Goal: Browse casually

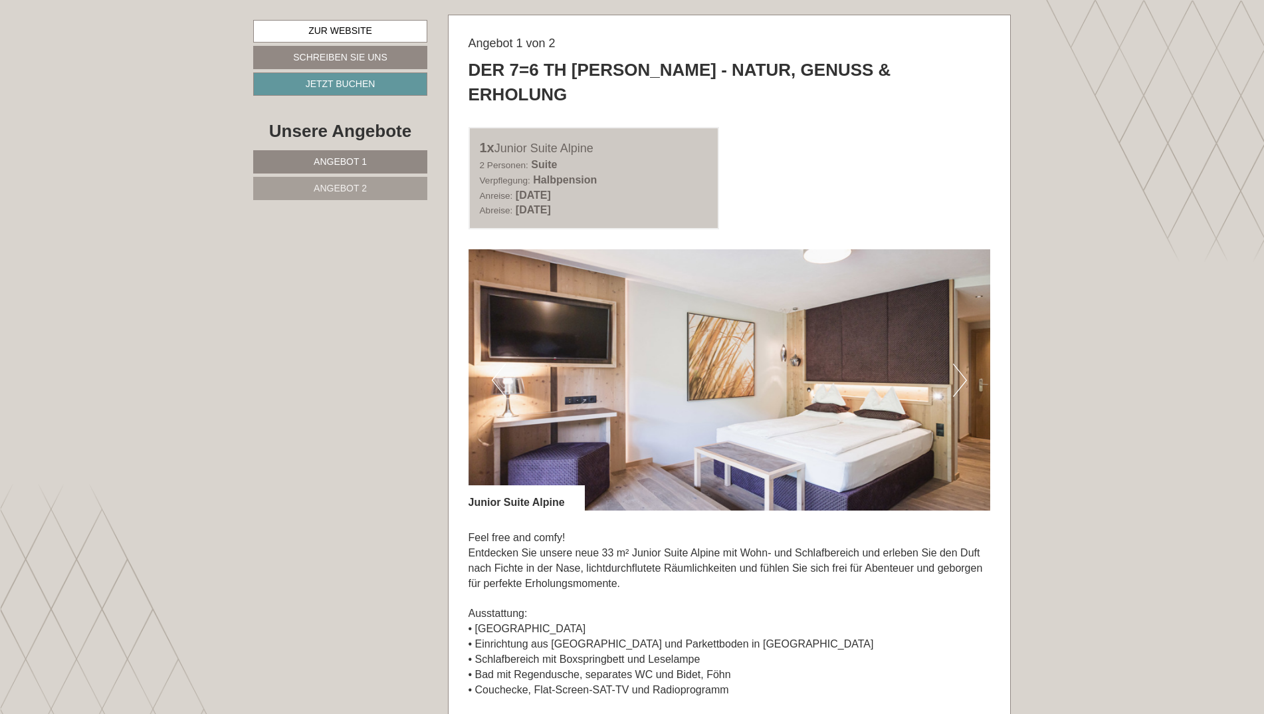
scroll to position [797, 0]
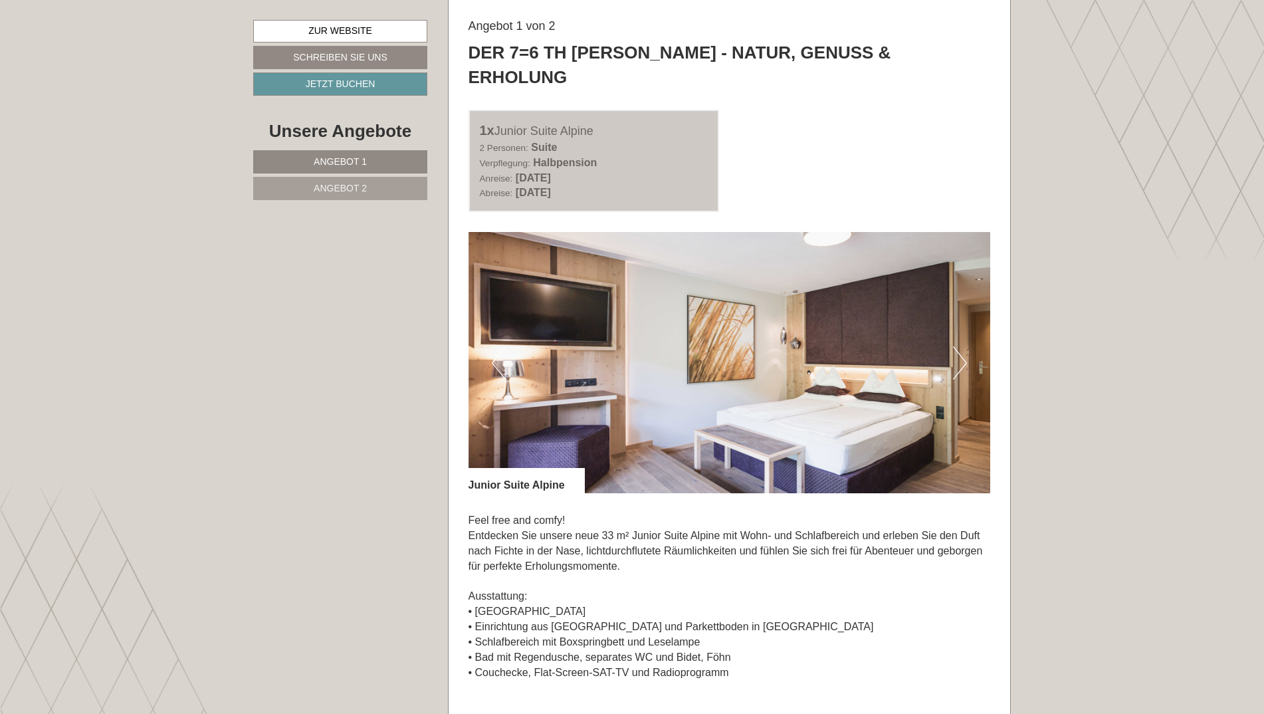
click at [956, 346] on button "Next" at bounding box center [960, 362] width 14 height 33
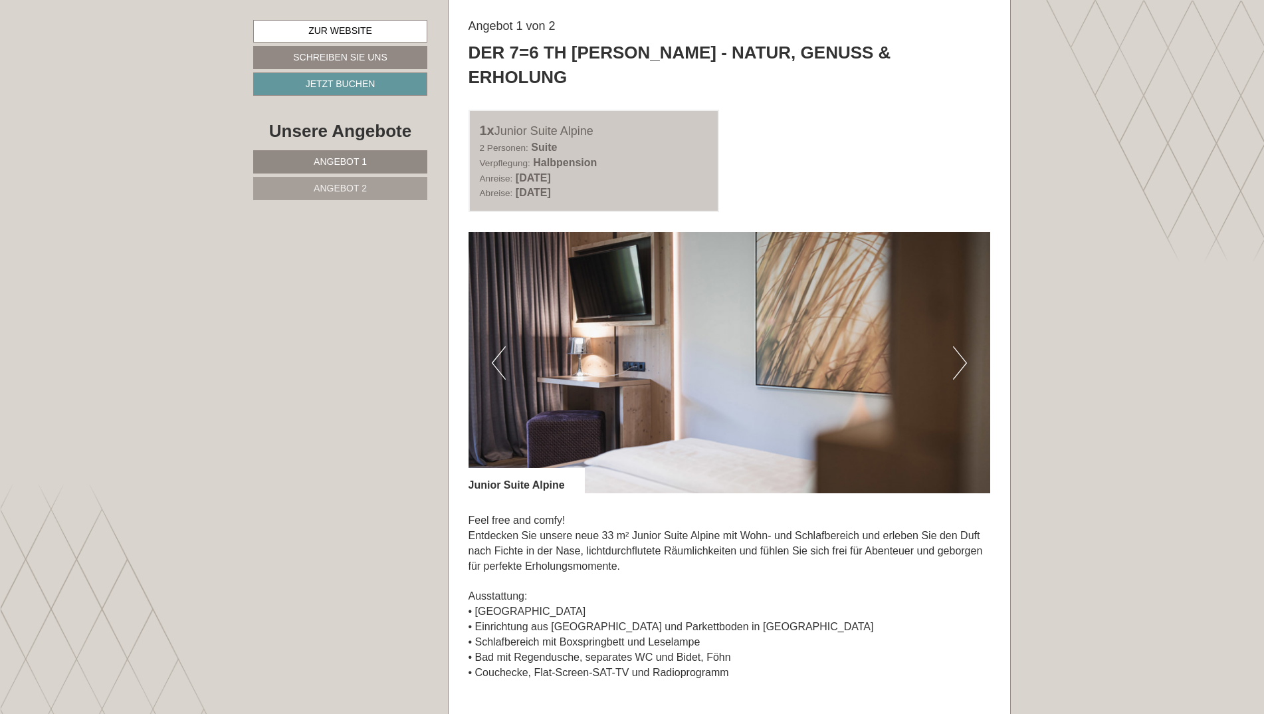
click at [960, 346] on button "Next" at bounding box center [960, 362] width 14 height 33
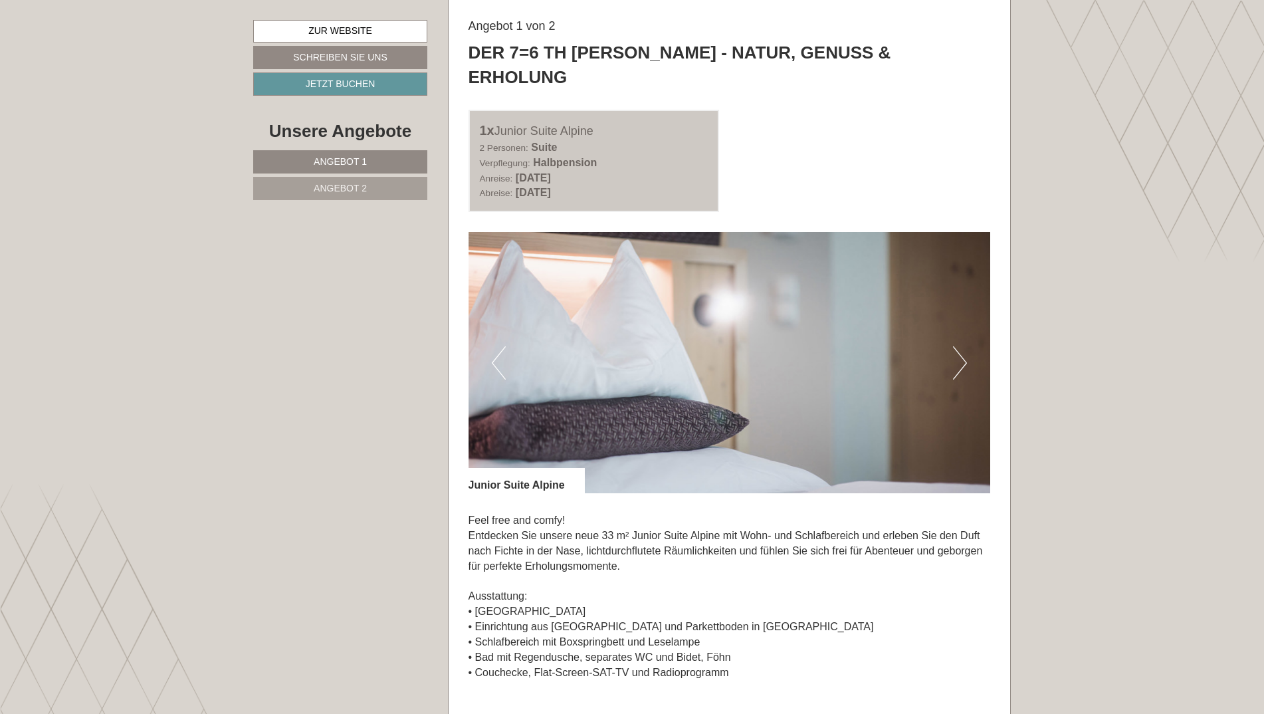
click at [960, 346] on button "Next" at bounding box center [960, 362] width 14 height 33
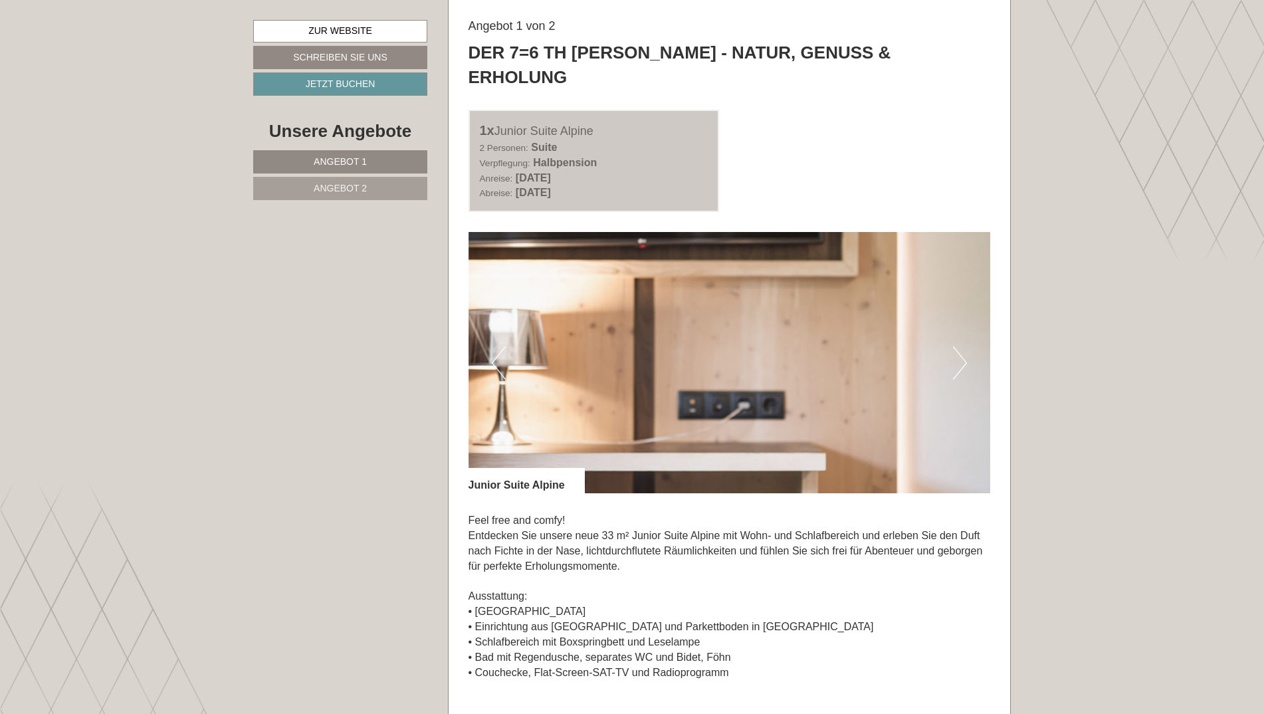
click at [960, 346] on button "Next" at bounding box center [960, 362] width 14 height 33
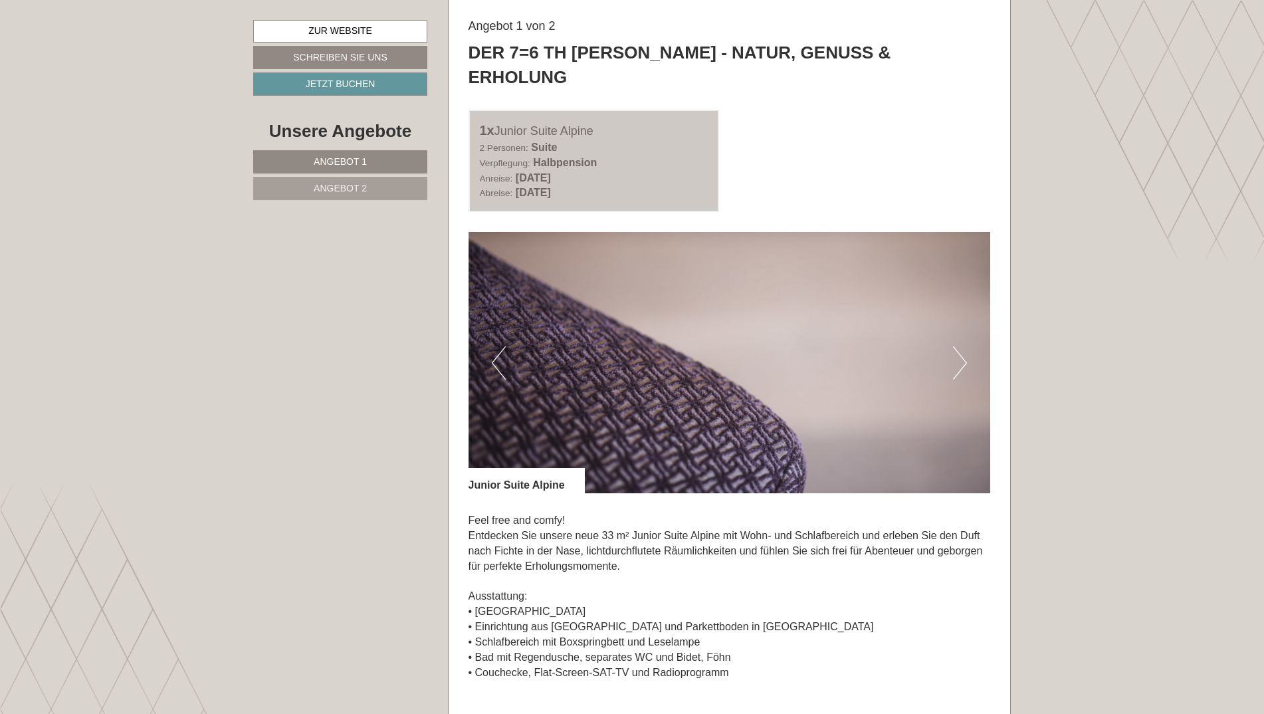
click at [960, 346] on button "Next" at bounding box center [960, 362] width 14 height 33
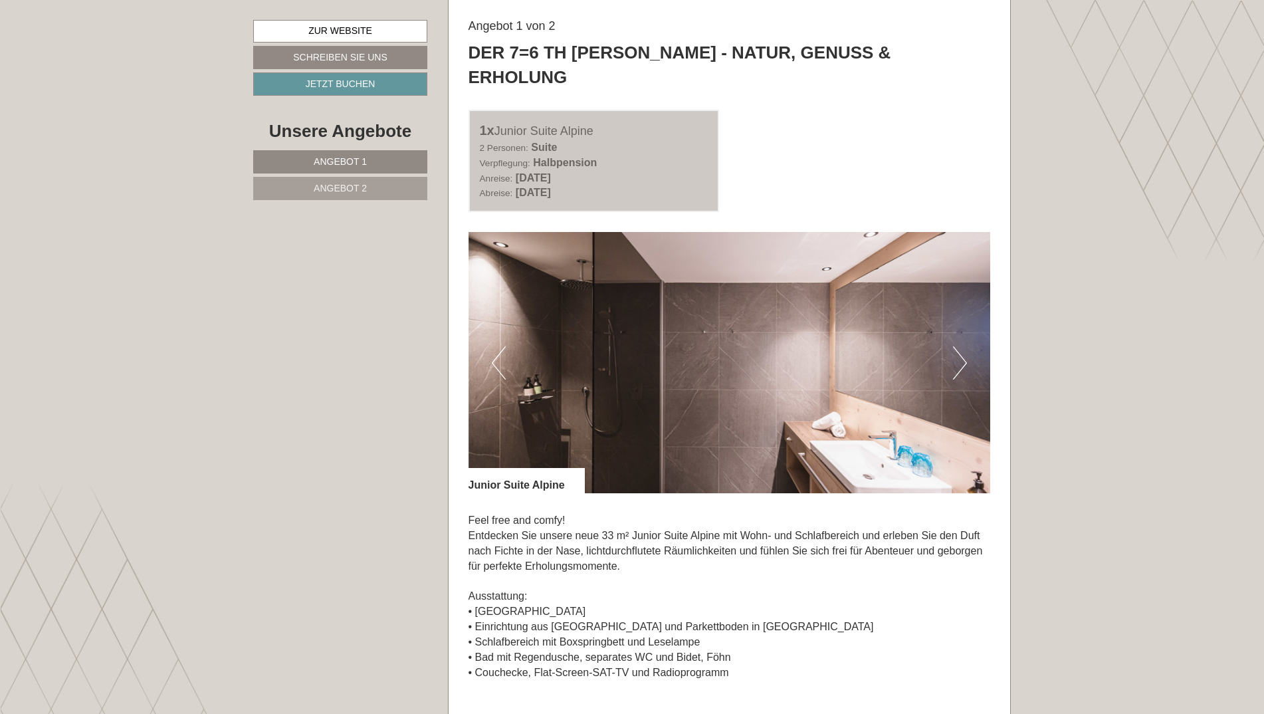
click at [960, 346] on button "Next" at bounding box center [960, 362] width 14 height 33
click at [964, 346] on button "Next" at bounding box center [960, 362] width 14 height 33
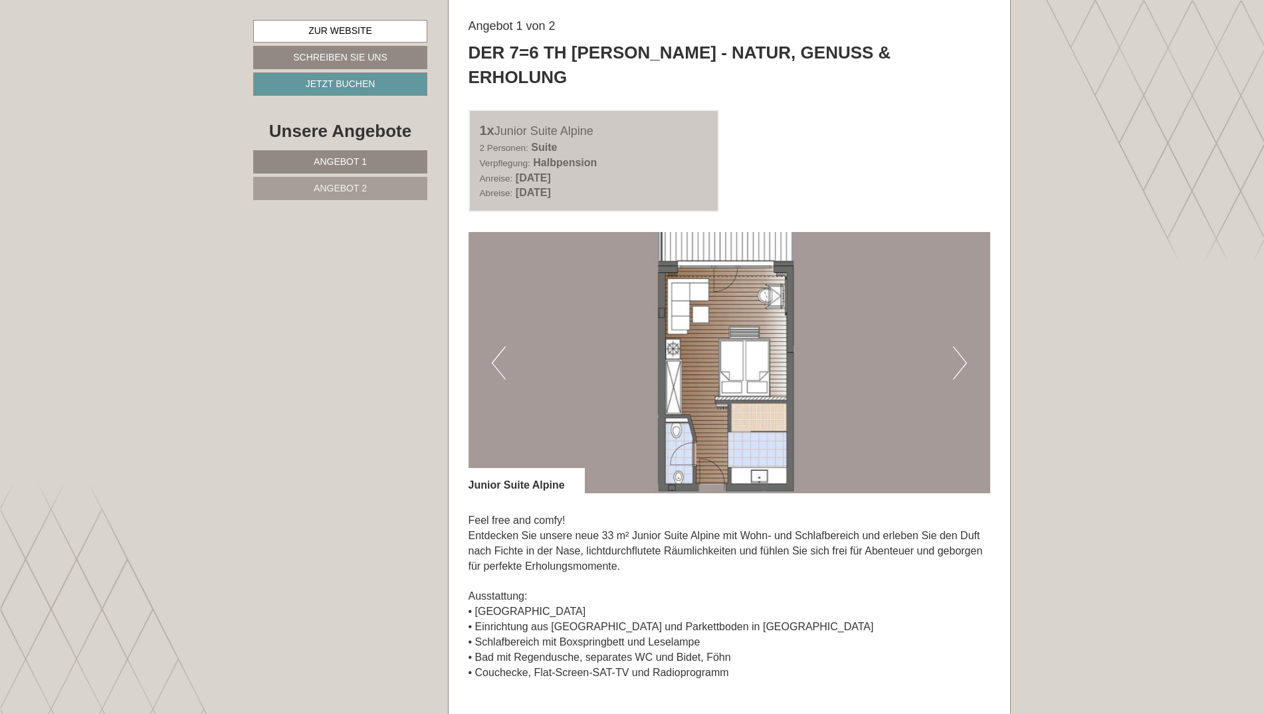
click at [964, 346] on button "Next" at bounding box center [960, 362] width 14 height 33
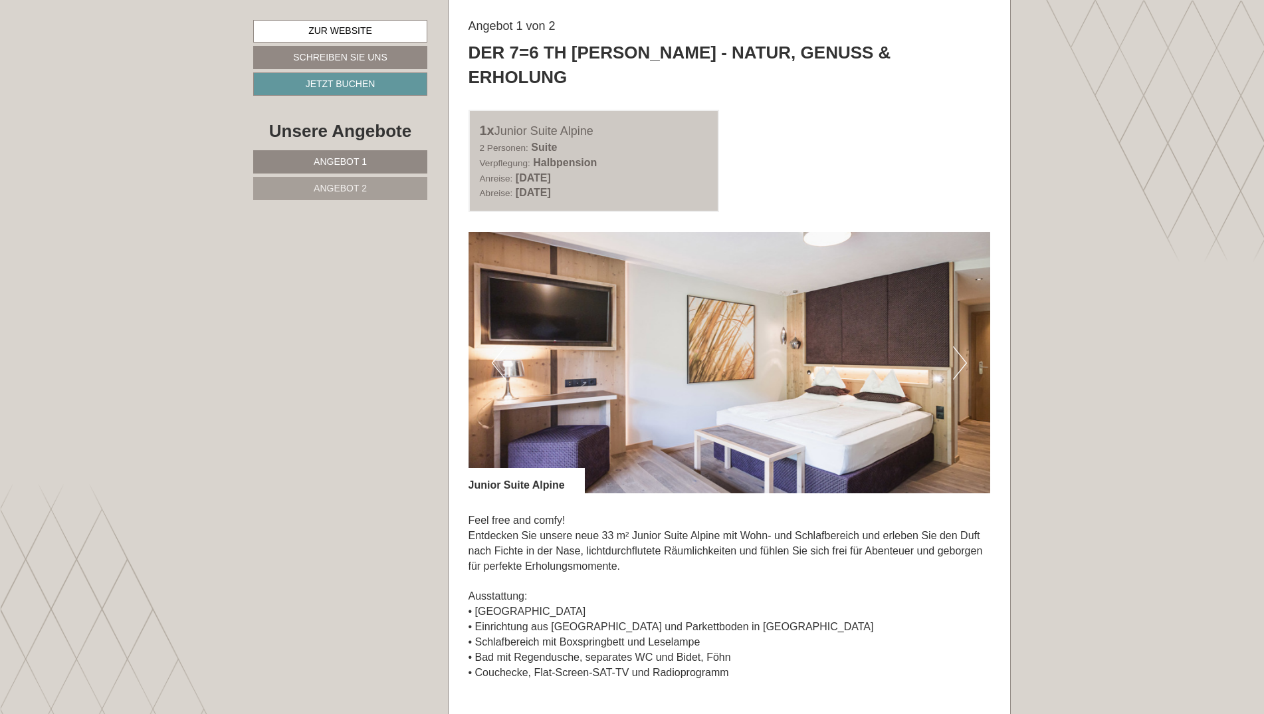
click at [963, 346] on button "Next" at bounding box center [960, 362] width 14 height 33
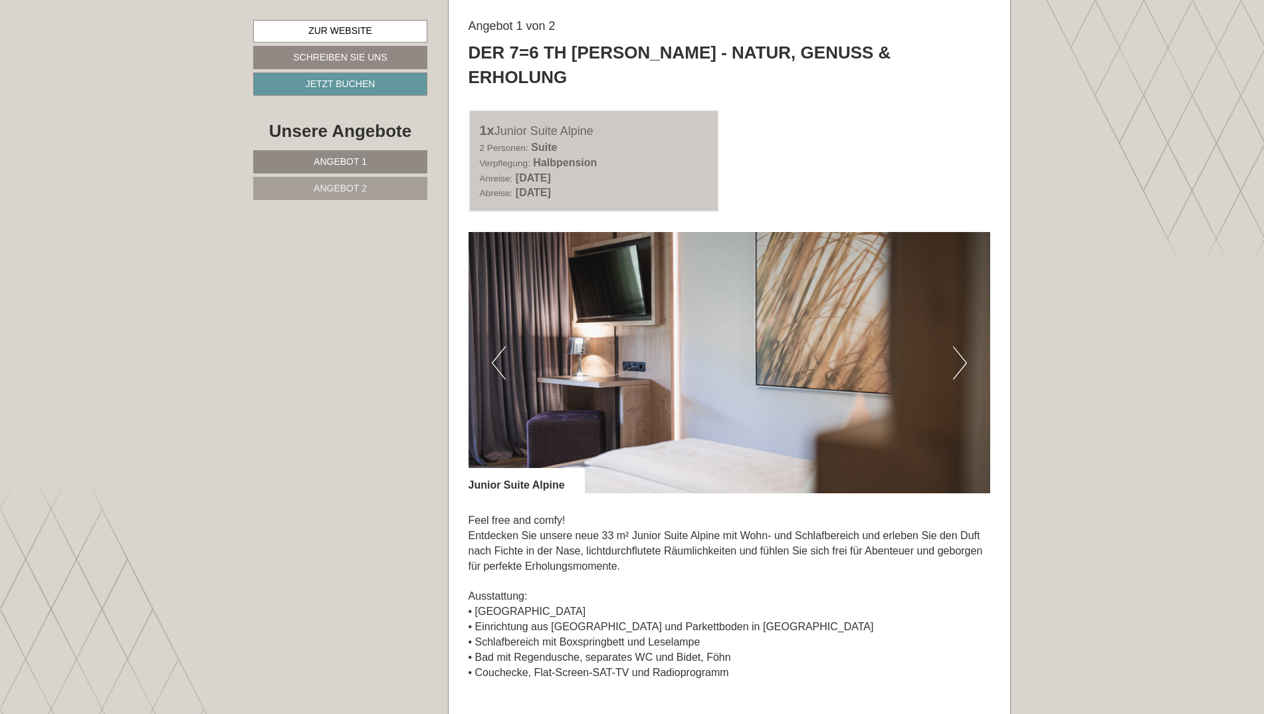
click at [963, 346] on button "Next" at bounding box center [960, 362] width 14 height 33
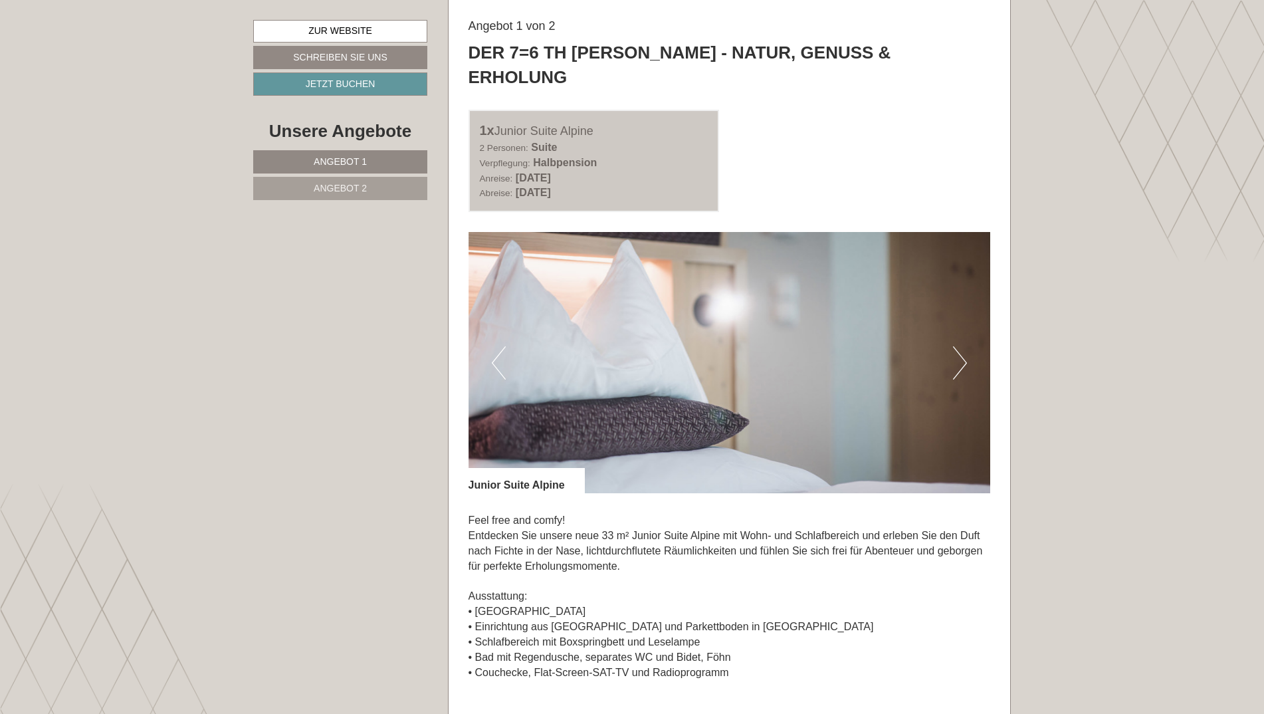
click at [963, 346] on button "Next" at bounding box center [960, 362] width 14 height 33
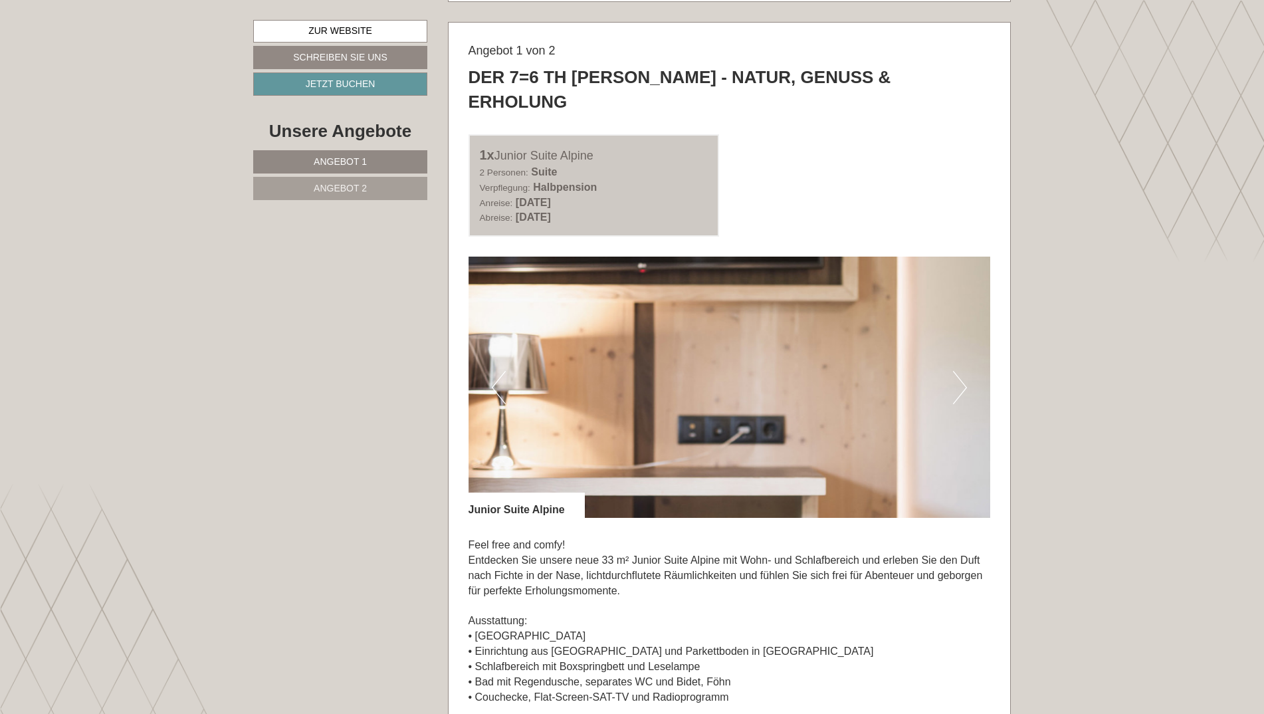
scroll to position [731, 0]
